Goal: Transaction & Acquisition: Purchase product/service

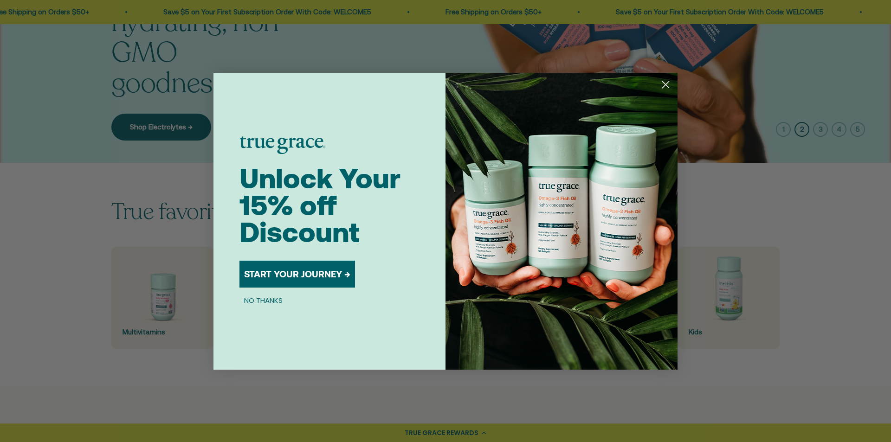
click at [665, 86] on icon "Close dialog" at bounding box center [666, 85] width 16 height 16
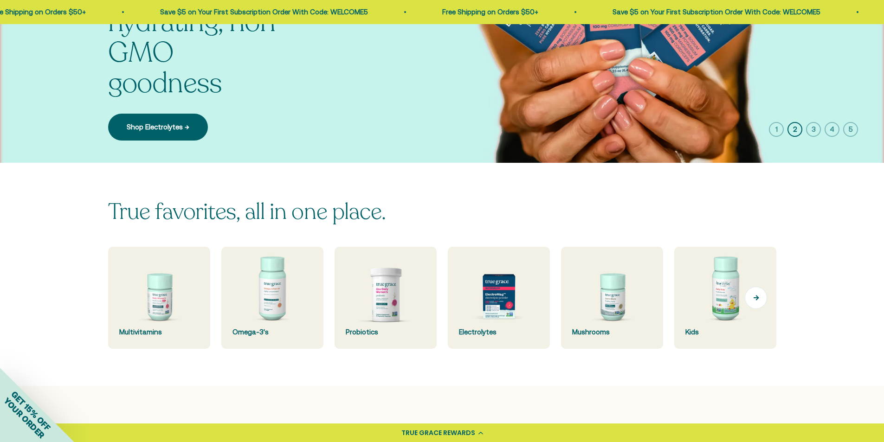
click at [749, 296] on button "Next" at bounding box center [756, 298] width 22 height 22
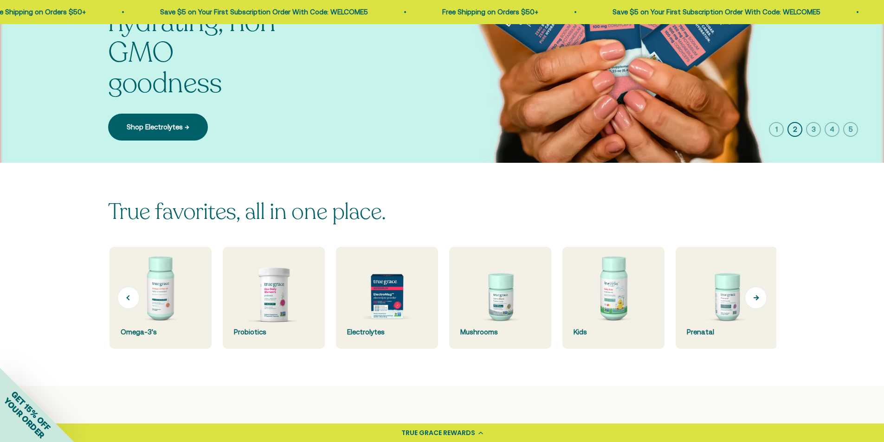
scroll to position [0, 113]
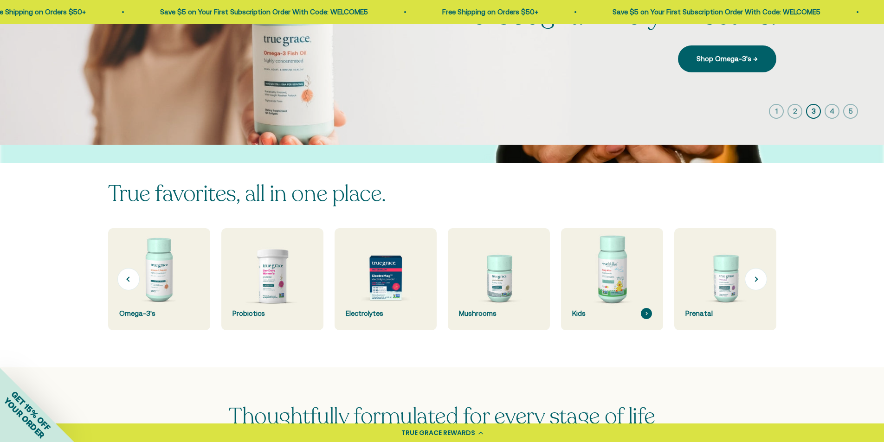
click at [594, 310] on div "Kids" at bounding box center [612, 313] width 80 height 11
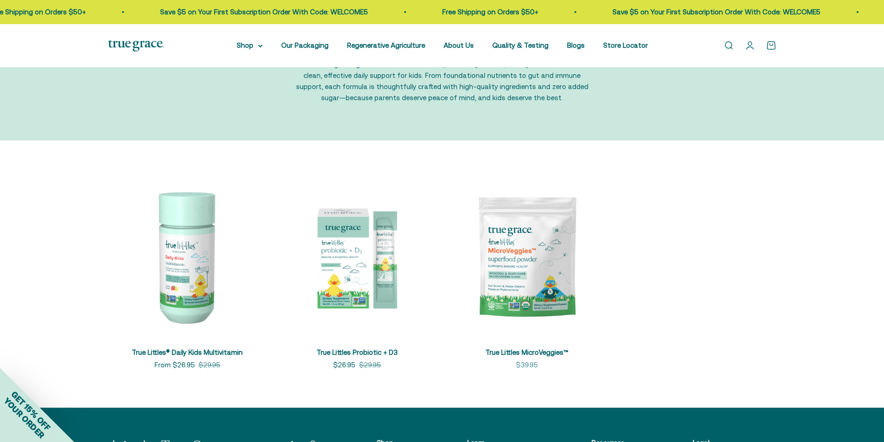
scroll to position [93, 0]
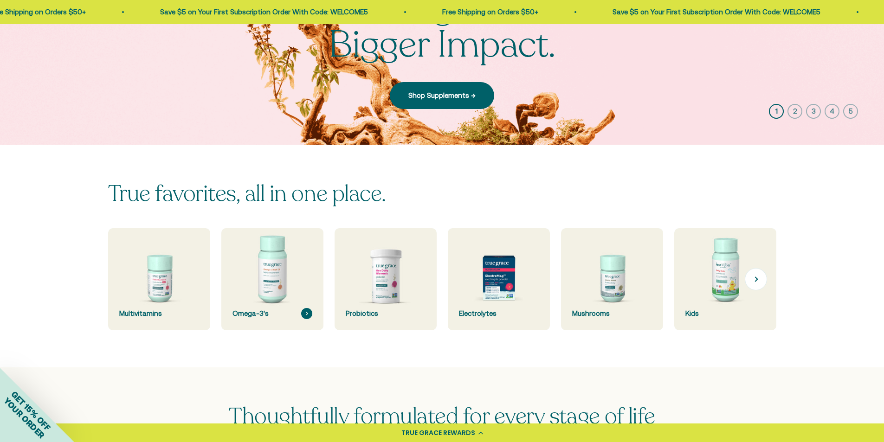
click at [305, 280] on img at bounding box center [272, 280] width 108 height 108
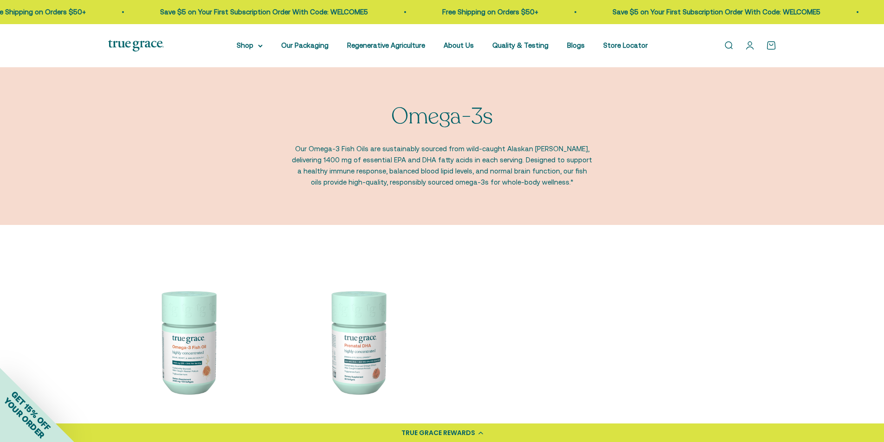
scroll to position [139, 0]
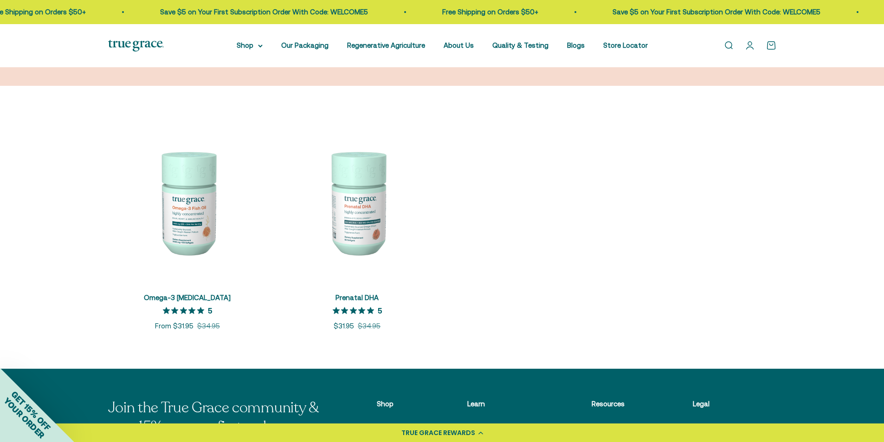
click at [188, 193] on img at bounding box center [187, 202] width 159 height 159
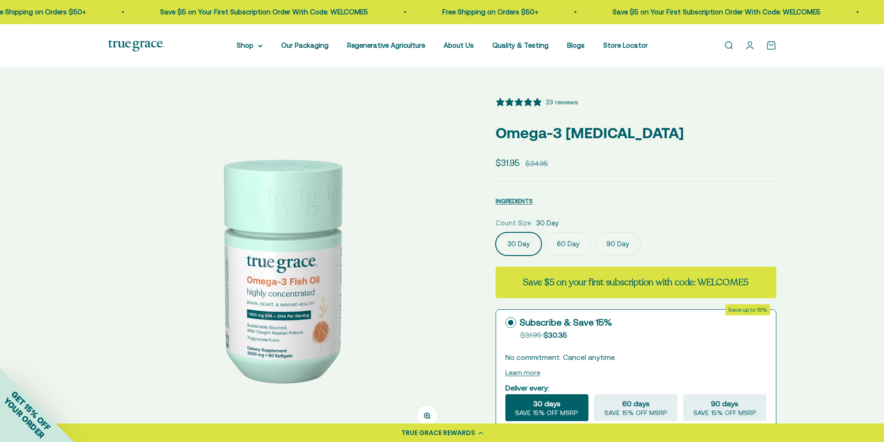
select select "3"
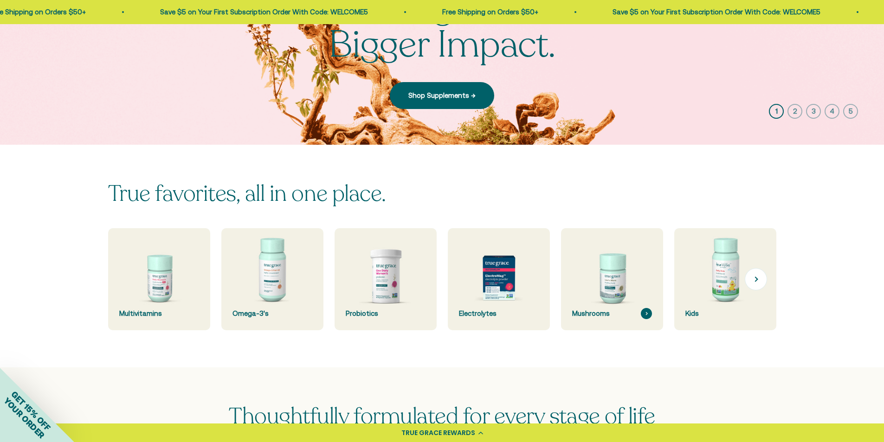
click at [620, 290] on img at bounding box center [612, 280] width 108 height 108
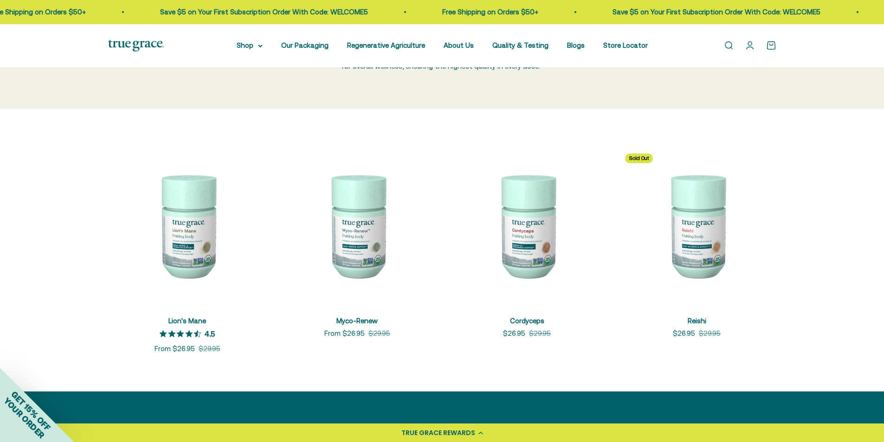
scroll to position [186, 0]
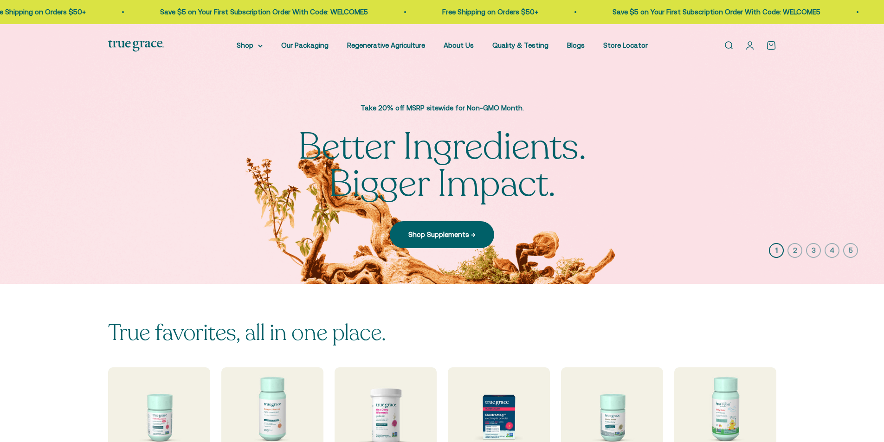
click at [740, 368] on img at bounding box center [725, 419] width 102 height 102
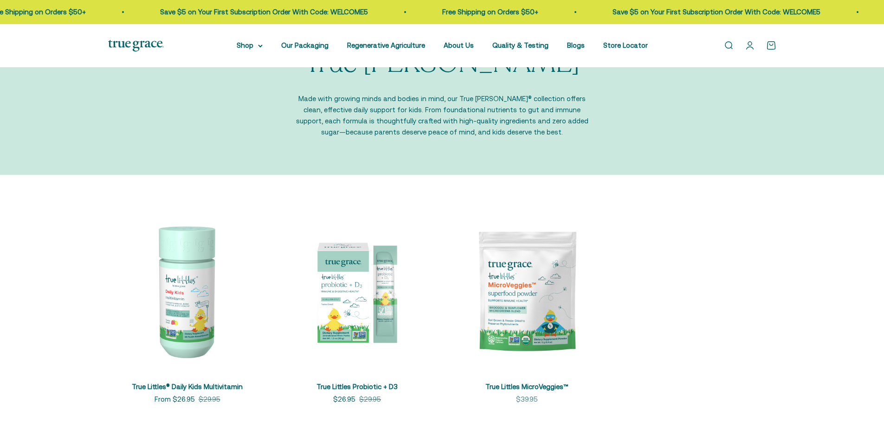
scroll to position [93, 0]
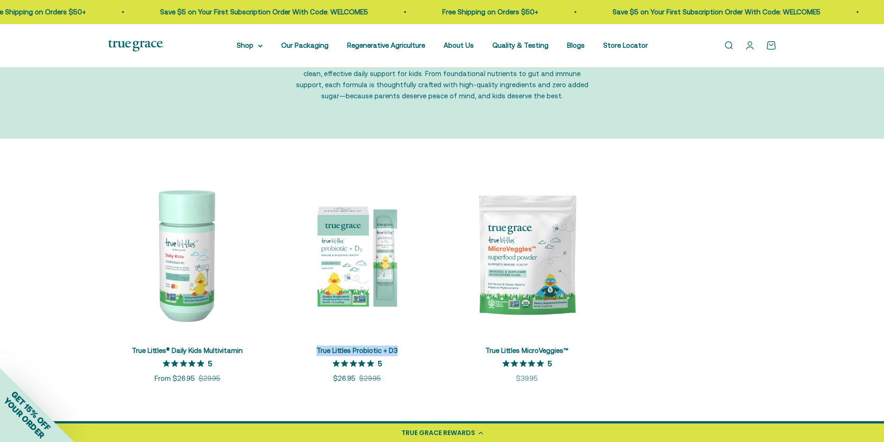
drag, startPoint x: 310, startPoint y: 350, endPoint x: 411, endPoint y: 353, distance: 101.7
click at [411, 353] on div "True Littles Probiotic + D3 5 out of 5 star rating 5 Sale price $26.95 Regular …" at bounding box center [357, 365] width 159 height 39
drag, startPoint x: 362, startPoint y: 334, endPoint x: 323, endPoint y: 318, distance: 41.6
click at [323, 318] on img at bounding box center [357, 255] width 159 height 159
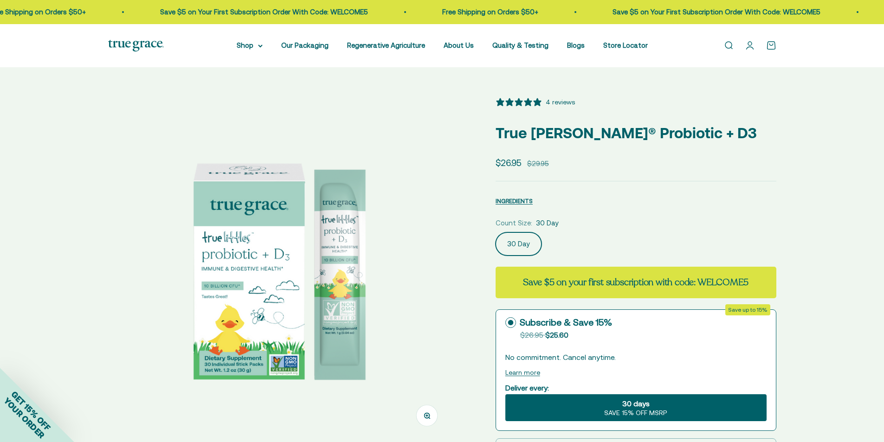
select select "3"
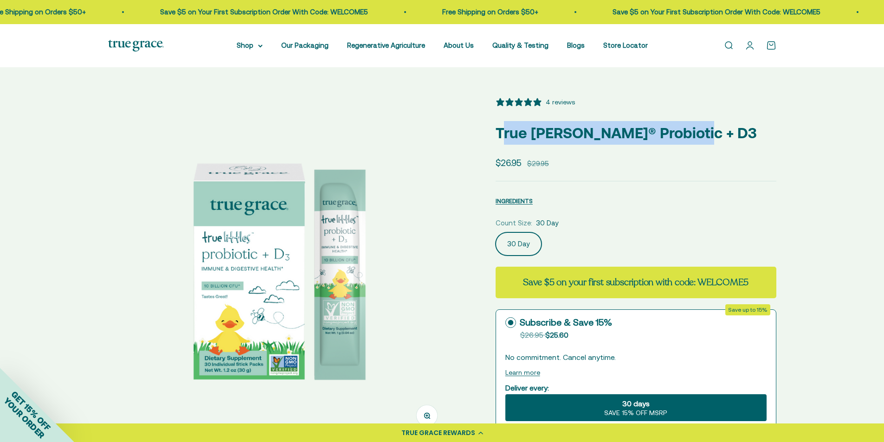
drag, startPoint x: 502, startPoint y: 133, endPoint x: 690, endPoint y: 122, distance: 188.3
click at [690, 122] on p "True [PERSON_NAME]® Probiotic + D3" at bounding box center [636, 133] width 281 height 24
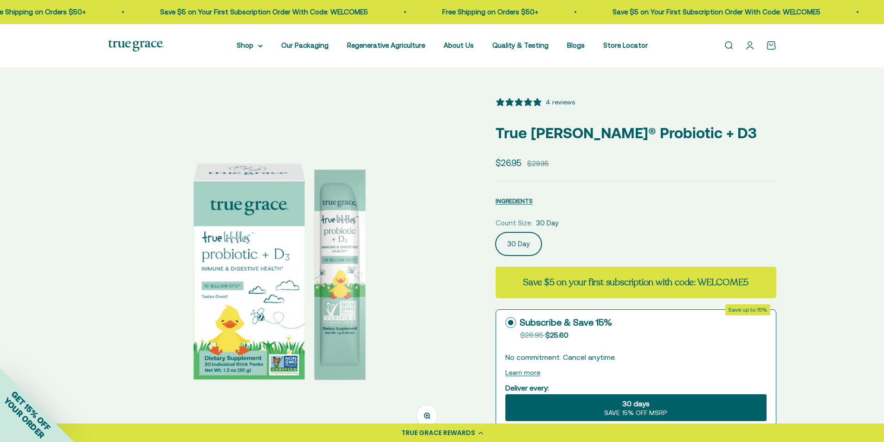
click at [476, 149] on div "Zoom Go to item 1 Go to item 2 Go to item 3 Go to item 4 Go to item 5 Go to ite…" at bounding box center [442, 353] width 668 height 512
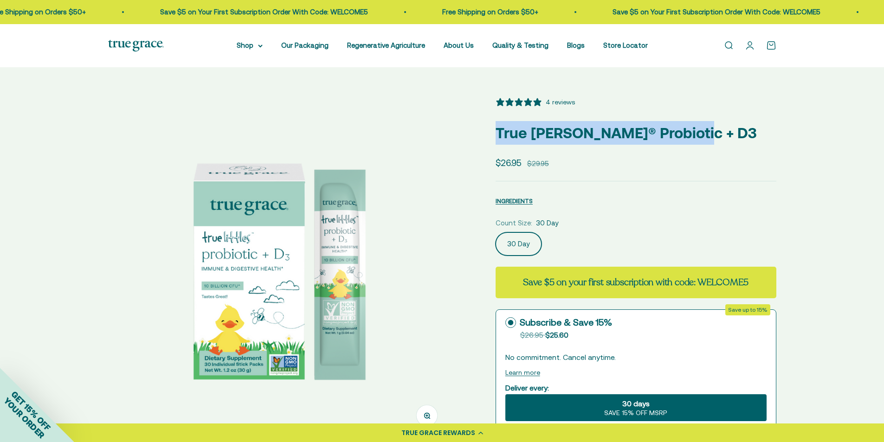
drag, startPoint x: 486, startPoint y: 132, endPoint x: 685, endPoint y: 134, distance: 199.6
click at [685, 134] on div "Zoom Go to item 1 Go to item 2 Go to item 3 Go to item 4 Go to item 5 Go to ite…" at bounding box center [442, 353] width 668 height 512
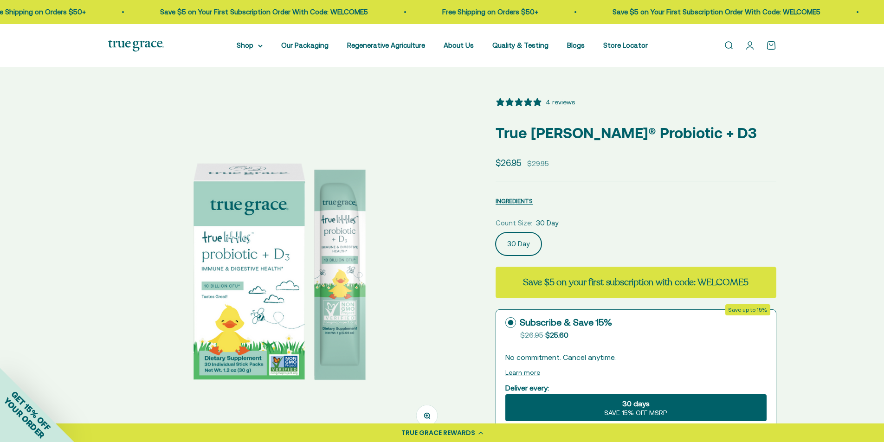
drag, startPoint x: 608, startPoint y: 148, endPoint x: 519, endPoint y: 136, distance: 89.9
click at [523, 135] on p "True [PERSON_NAME]® Probiotic + D3" at bounding box center [636, 133] width 281 height 24
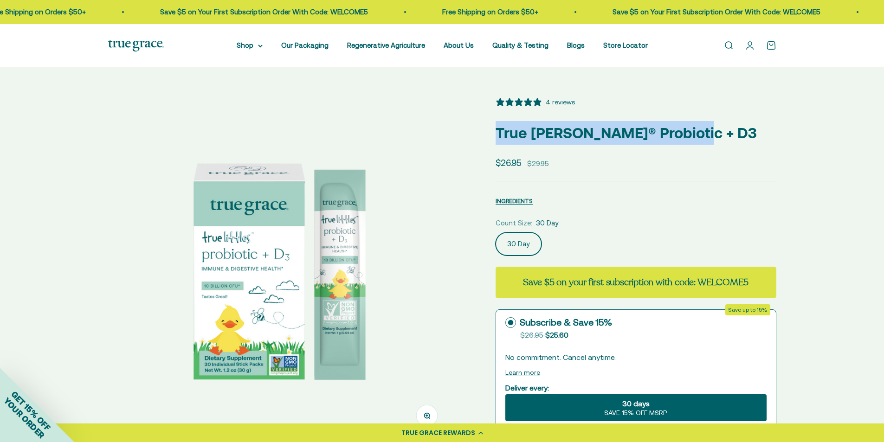
drag, startPoint x: 496, startPoint y: 134, endPoint x: 677, endPoint y: 126, distance: 181.6
click at [677, 126] on p "True [PERSON_NAME]® Probiotic + D3" at bounding box center [636, 133] width 281 height 24
copy p "True [PERSON_NAME]® Probiotic + D3"
